Goal: Information Seeking & Learning: Check status

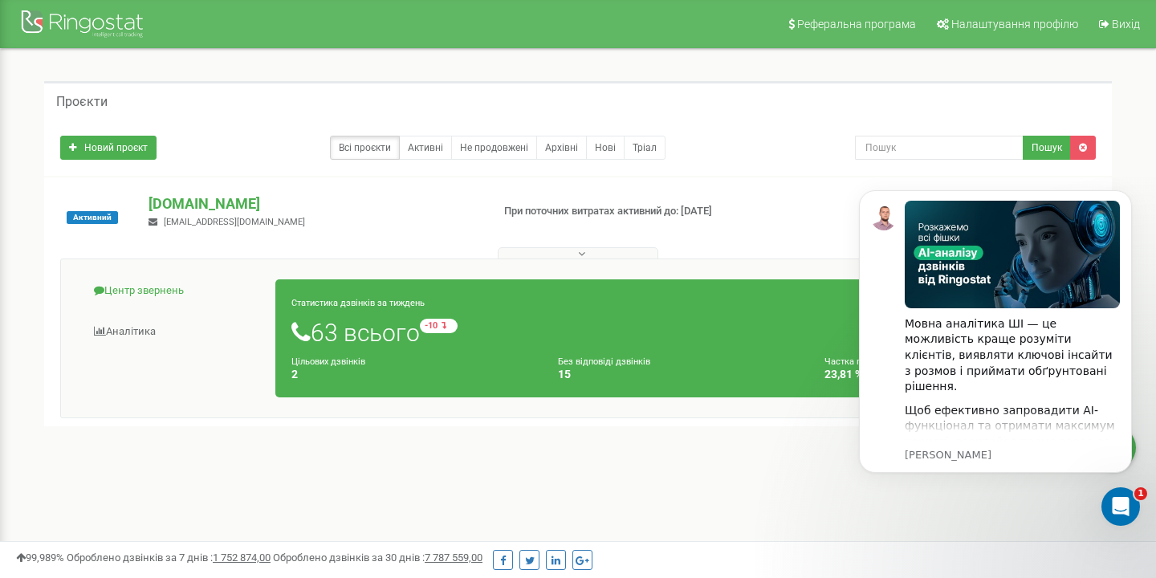
click at [135, 293] on link "Центр звернень" at bounding box center [174, 290] width 203 height 39
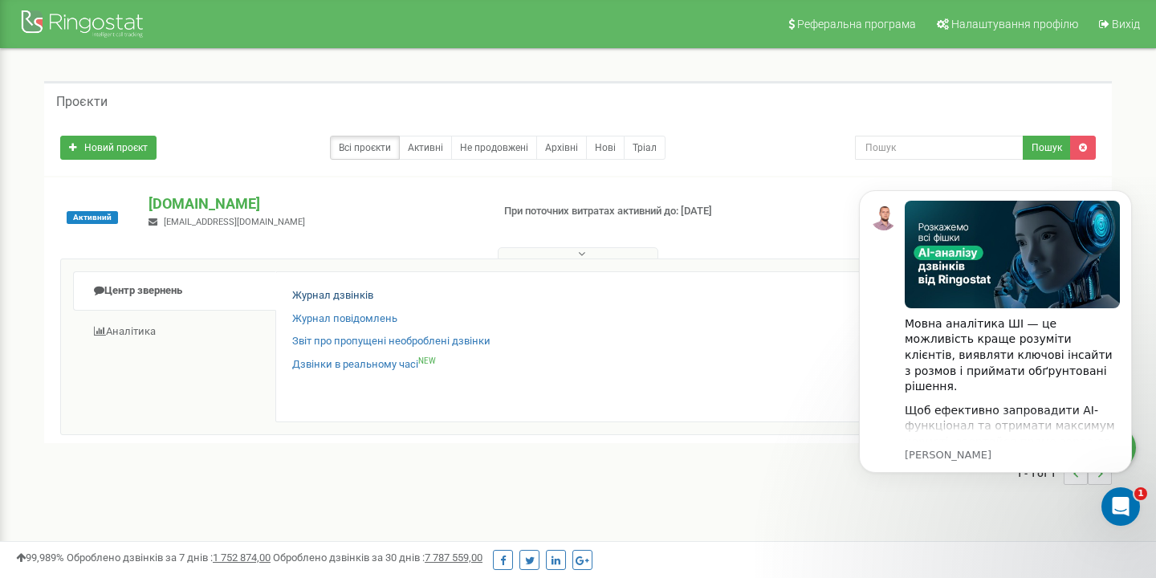
click at [339, 295] on link "Журнал дзвінків" at bounding box center [332, 295] width 81 height 15
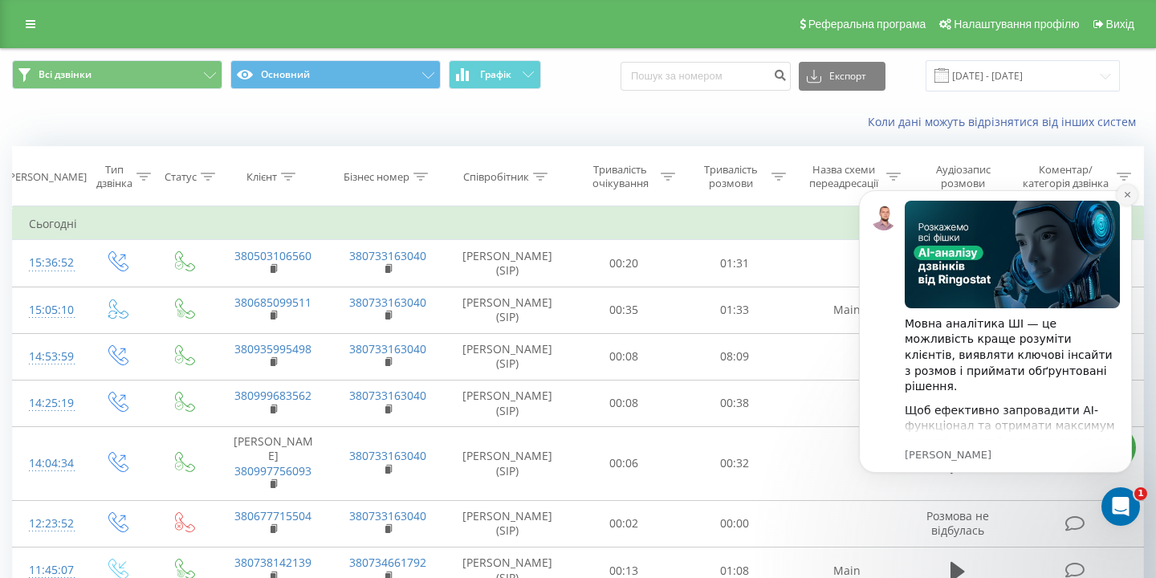
click at [1123, 196] on icon "Dismiss notification" at bounding box center [1127, 194] width 9 height 9
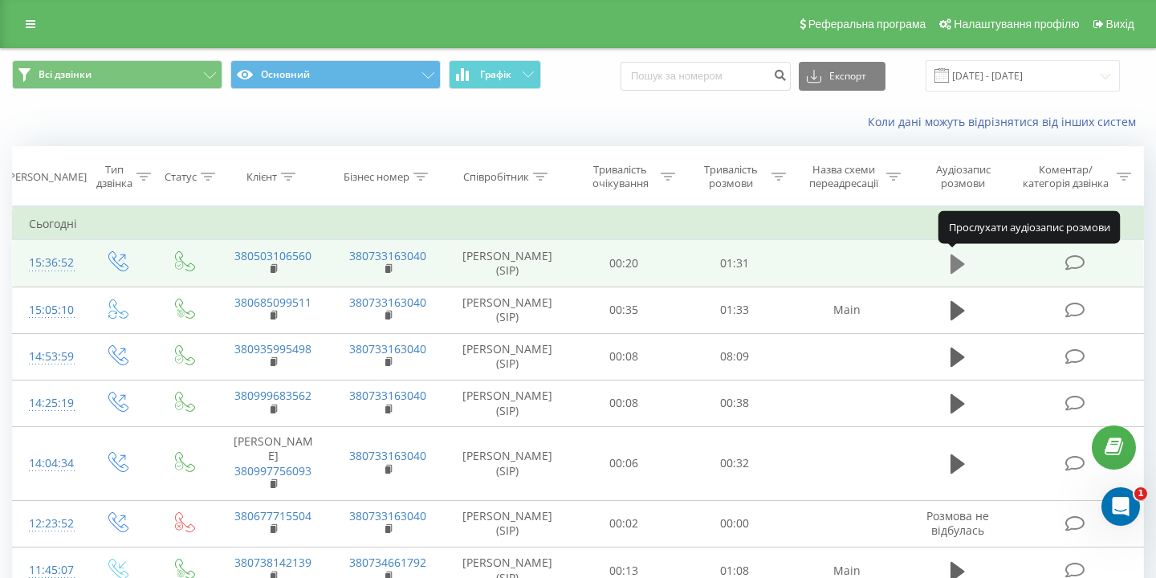
click at [954, 261] on icon at bounding box center [957, 263] width 14 height 19
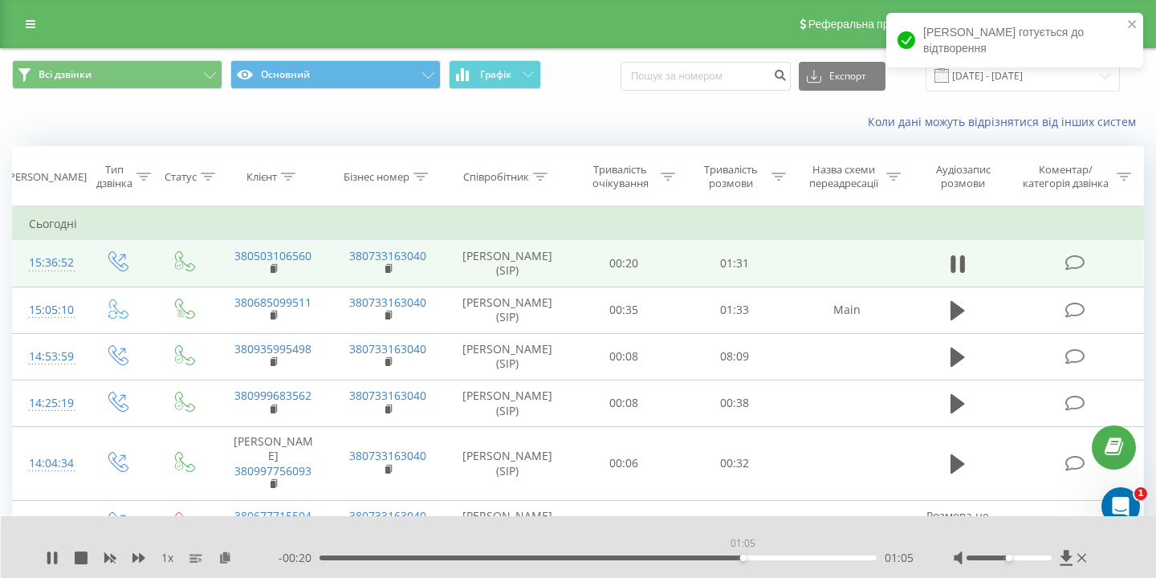
click at [742, 556] on div "01:05" at bounding box center [597, 557] width 557 height 5
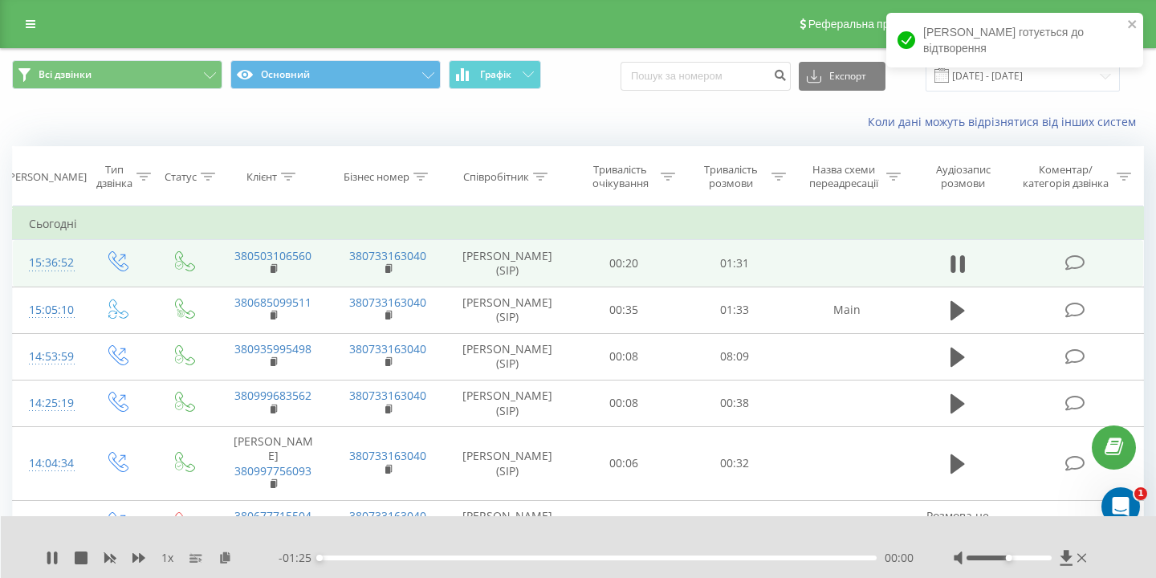
click at [754, 559] on div "00:00" at bounding box center [597, 557] width 557 height 5
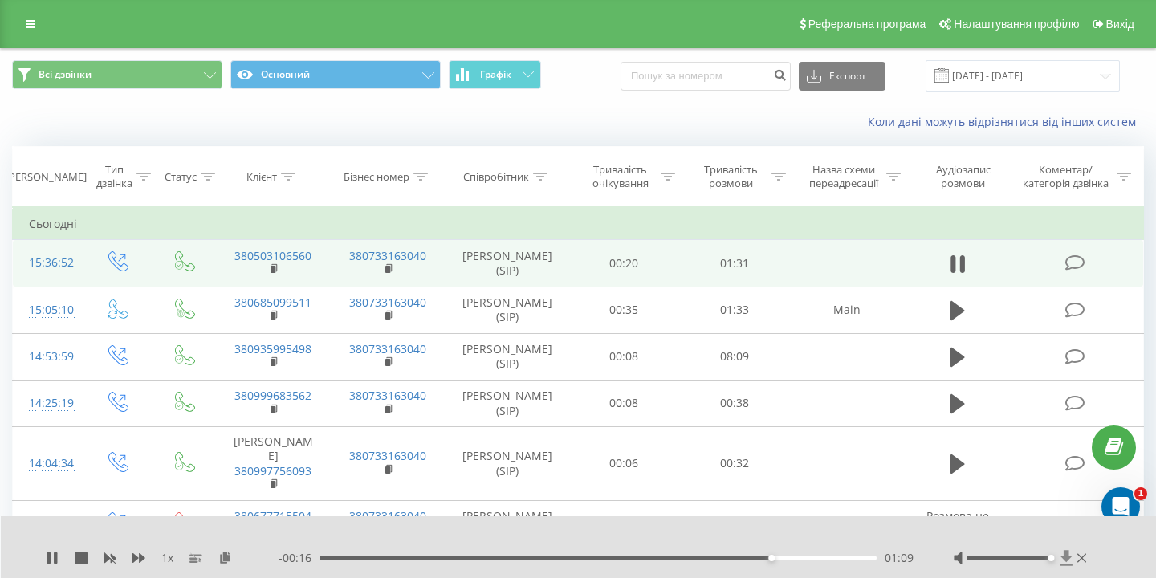
drag, startPoint x: 1007, startPoint y: 558, endPoint x: 1067, endPoint y: 559, distance: 59.4
click at [1067, 559] on div at bounding box center [1021, 558] width 136 height 16
click at [710, 557] on div "01:10" at bounding box center [597, 557] width 557 height 5
click at [682, 556] on div "00:55" at bounding box center [597, 557] width 557 height 5
click at [55, 559] on icon at bounding box center [55, 557] width 3 height 13
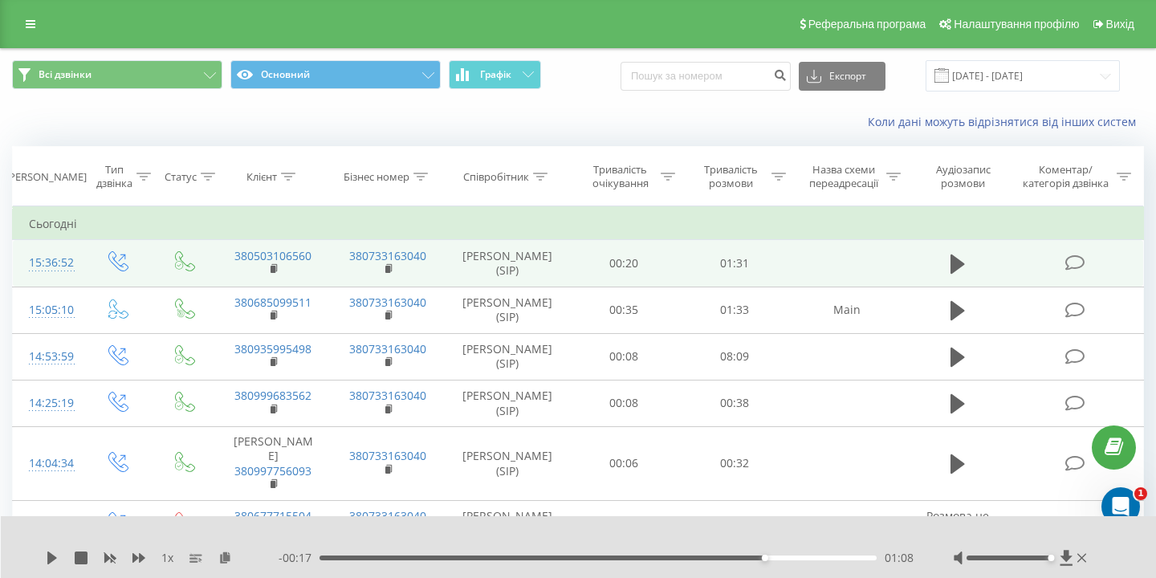
click at [55, 559] on icon at bounding box center [52, 557] width 10 height 13
click at [55, 559] on icon at bounding box center [55, 557] width 3 height 13
click at [719, 557] on div "01:09" at bounding box center [597, 557] width 557 height 5
click at [51, 562] on icon at bounding box center [52, 557] width 10 height 13
click at [55, 559] on icon at bounding box center [55, 557] width 3 height 13
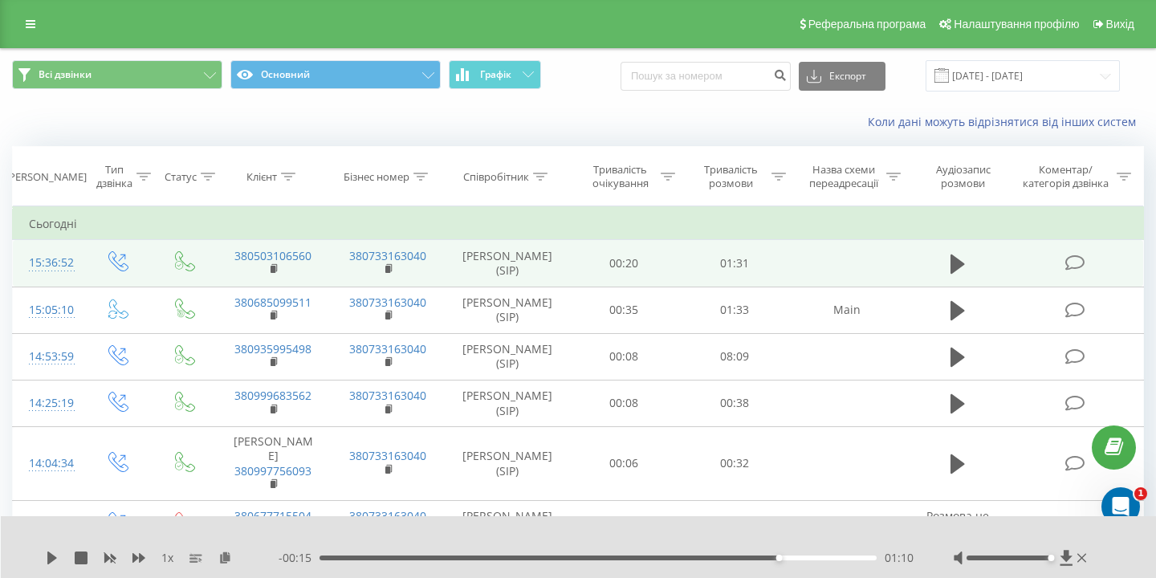
click at [726, 555] on div "01:10" at bounding box center [597, 557] width 557 height 5
click at [52, 559] on icon at bounding box center [52, 557] width 10 height 13
click at [52, 559] on icon at bounding box center [52, 557] width 13 height 13
click at [715, 559] on div "01:03" at bounding box center [597, 557] width 557 height 5
click at [707, 558] on div "01:00" at bounding box center [597, 557] width 557 height 5
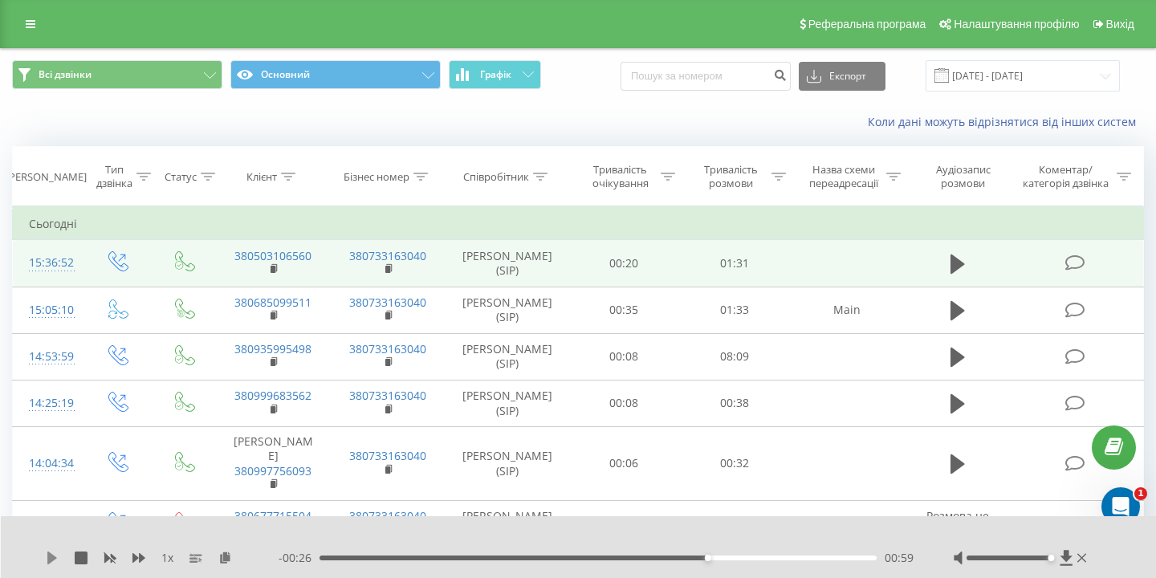
click at [51, 555] on icon at bounding box center [52, 557] width 10 height 13
click at [684, 555] on div "01:04" at bounding box center [597, 557] width 557 height 5
click at [55, 558] on icon at bounding box center [55, 557] width 3 height 13
